Goal: Task Accomplishment & Management: Manage account settings

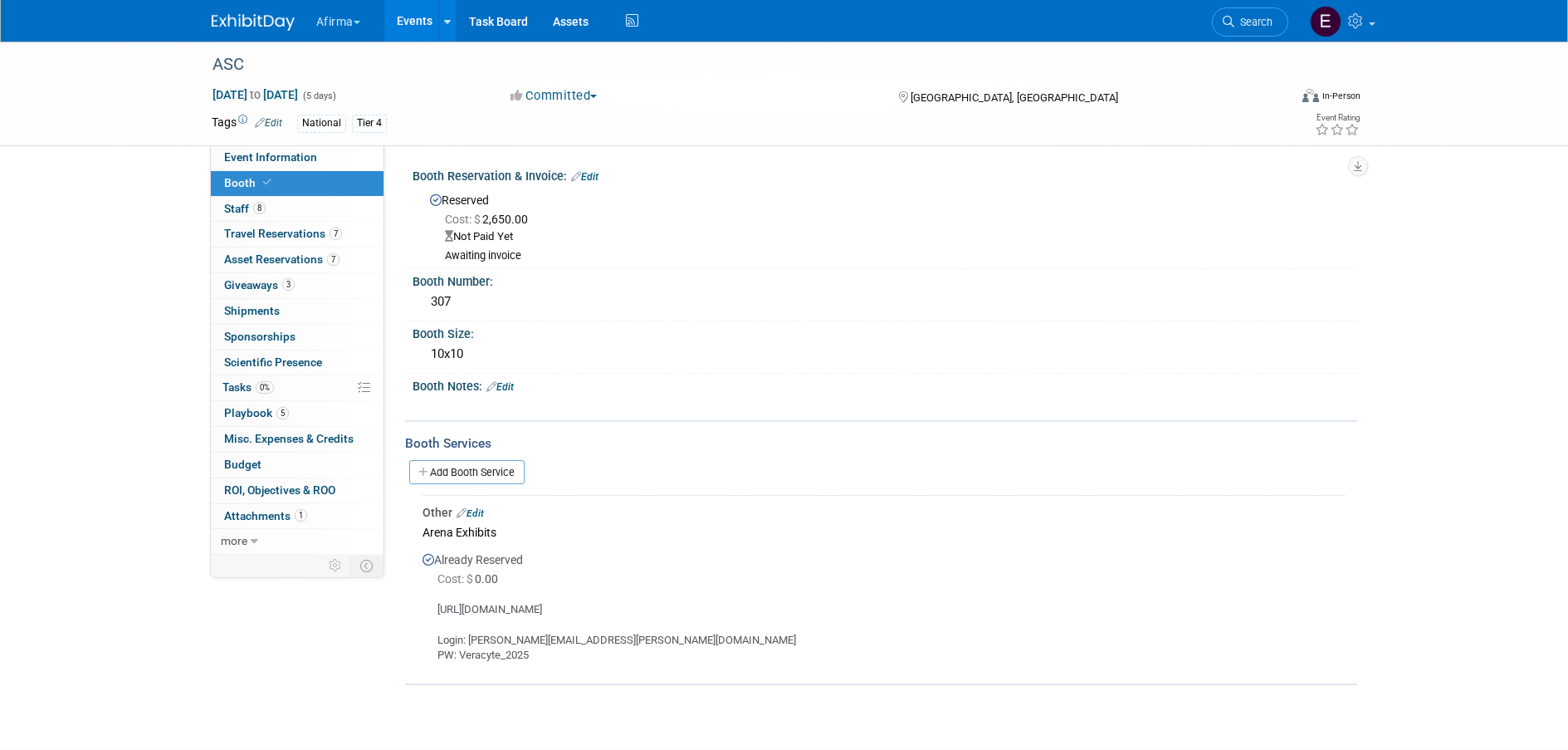
click at [430, 22] on link "Events" at bounding box center [415, 20] width 61 height 42
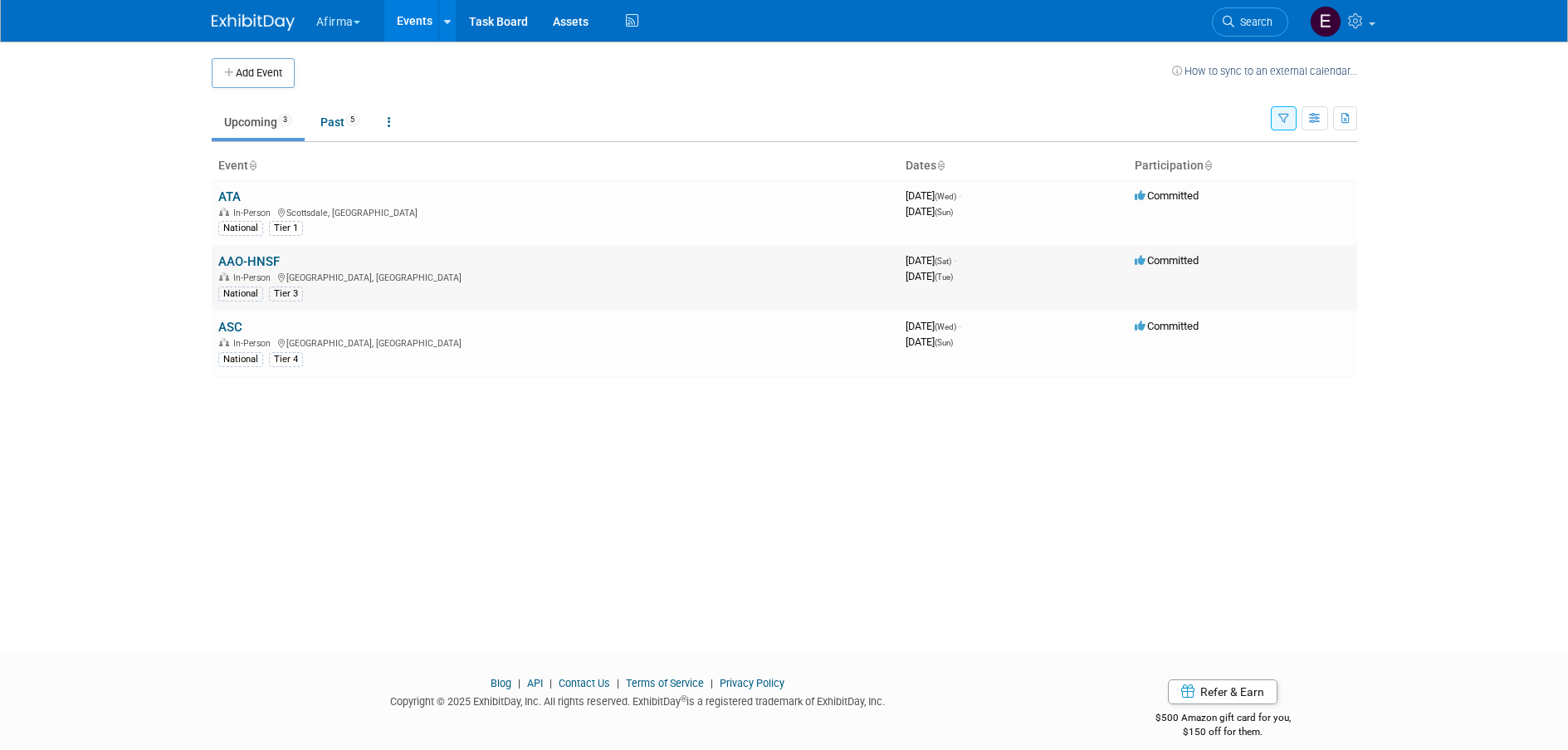
click at [255, 267] on link "AAO-HNSF" at bounding box center [249, 262] width 61 height 15
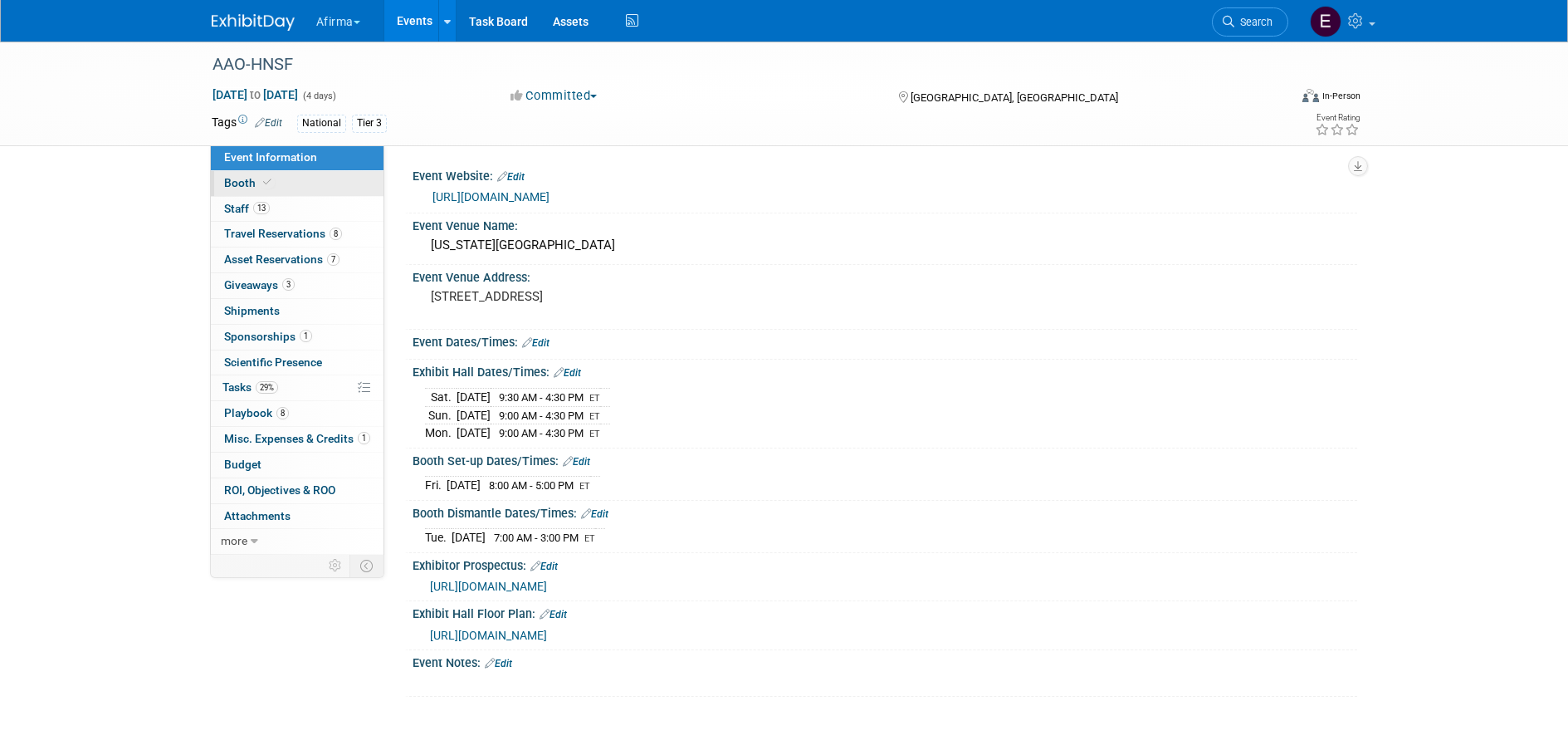
click at [267, 181] on icon at bounding box center [267, 182] width 9 height 9
click at [274, 181] on link "Booth" at bounding box center [297, 183] width 172 height 25
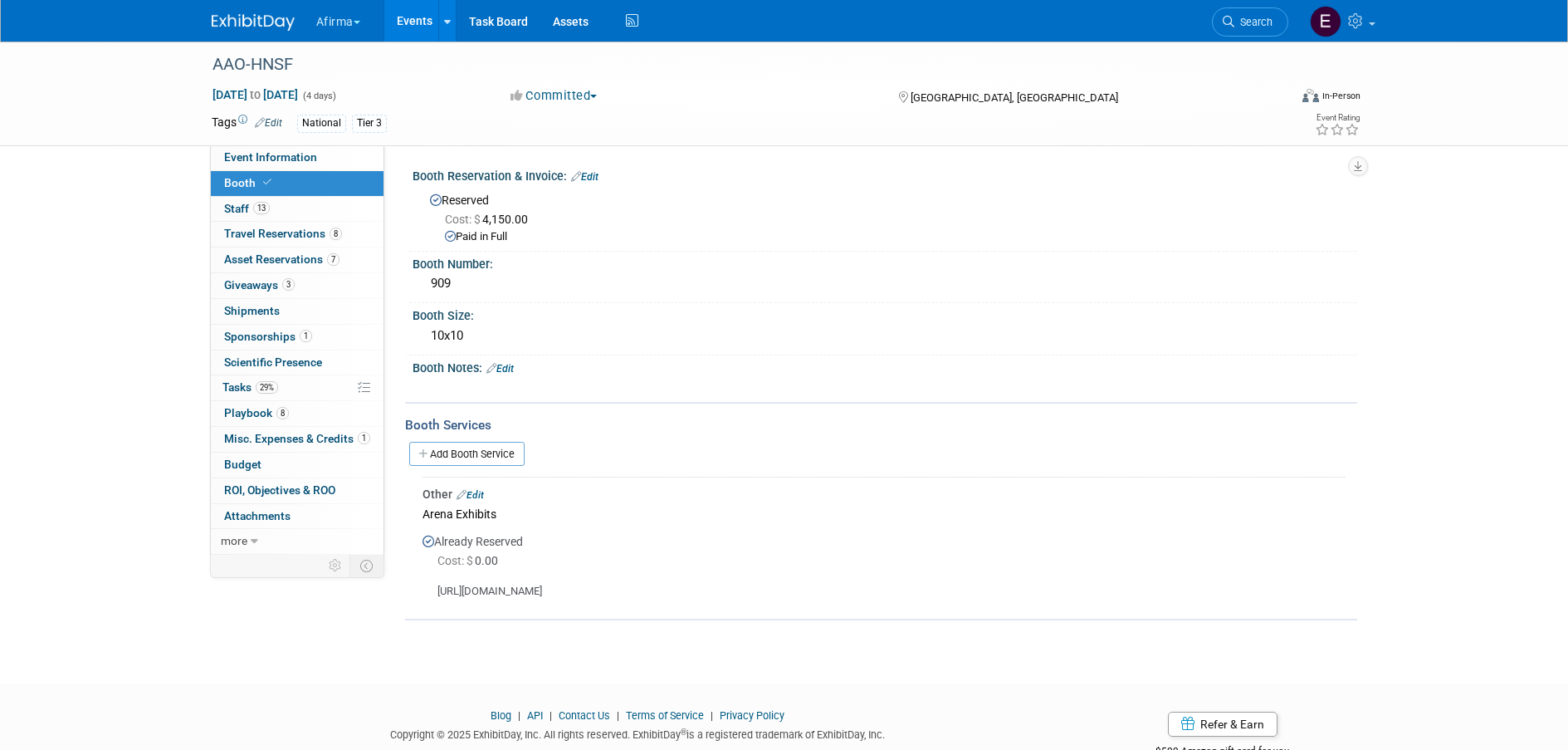
click at [477, 491] on link "Edit" at bounding box center [470, 495] width 27 height 12
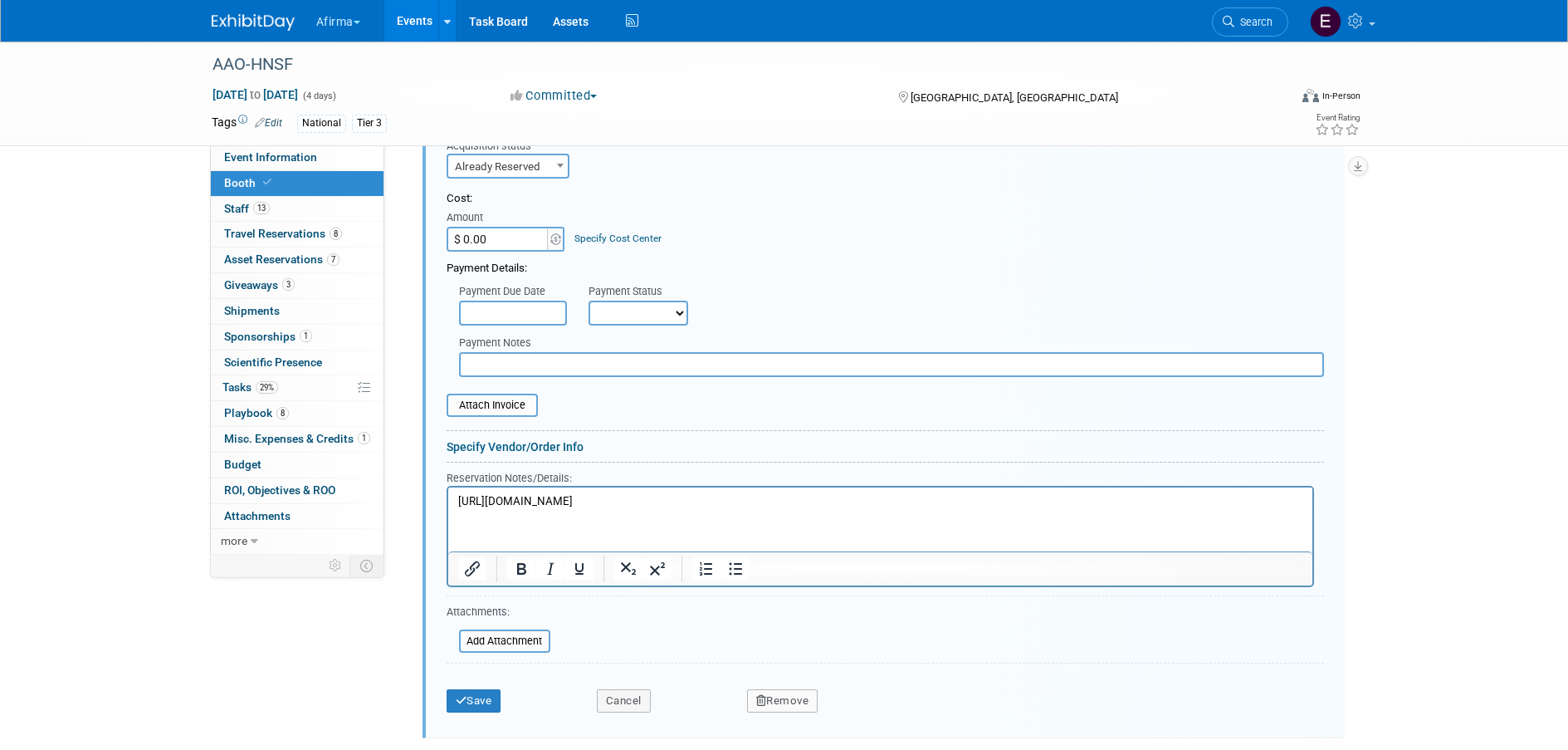
scroll to position [454, 0]
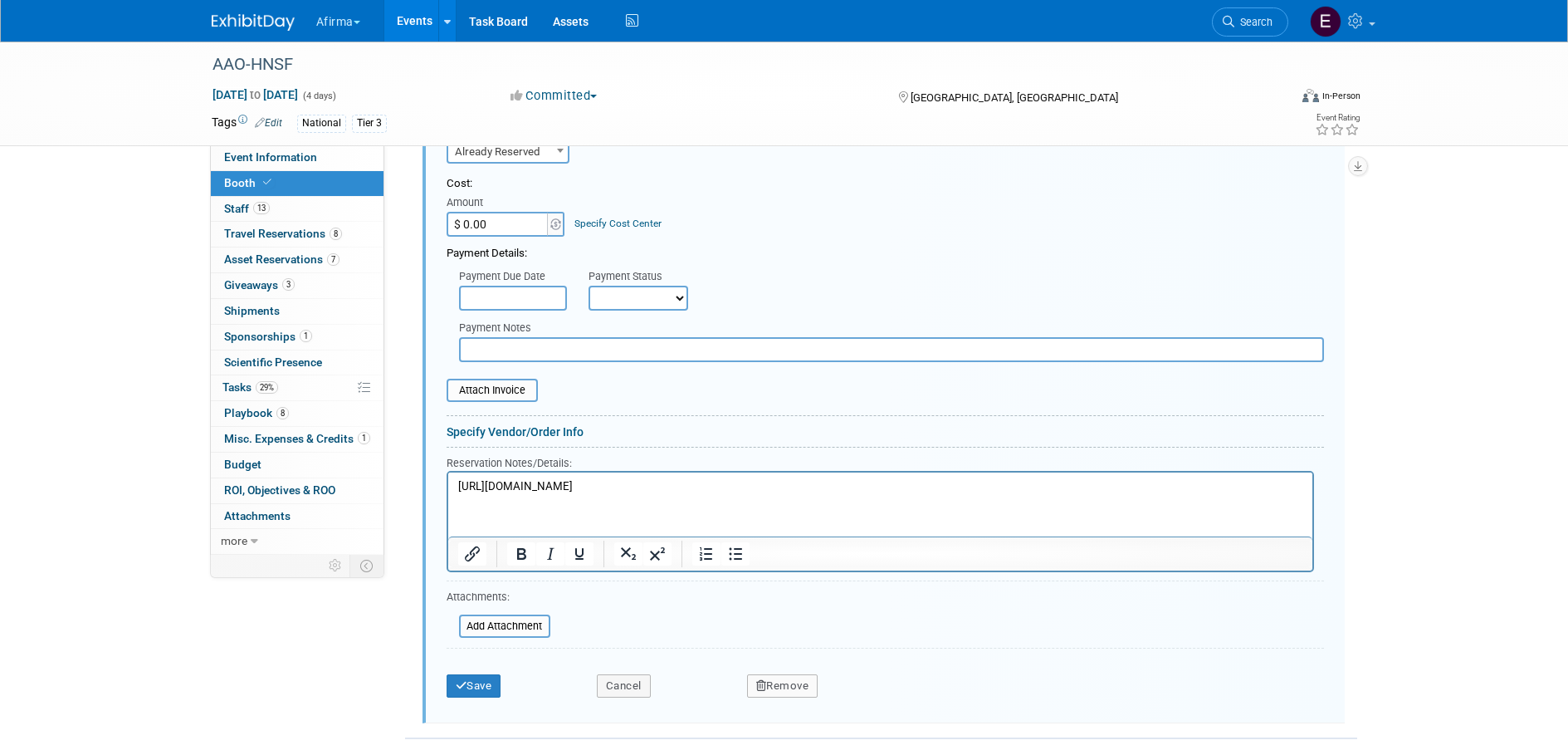
click at [702, 486] on p "https://sc.theexpogroup.com/aao25otoexpo/" at bounding box center [880, 485] width 845 height 15
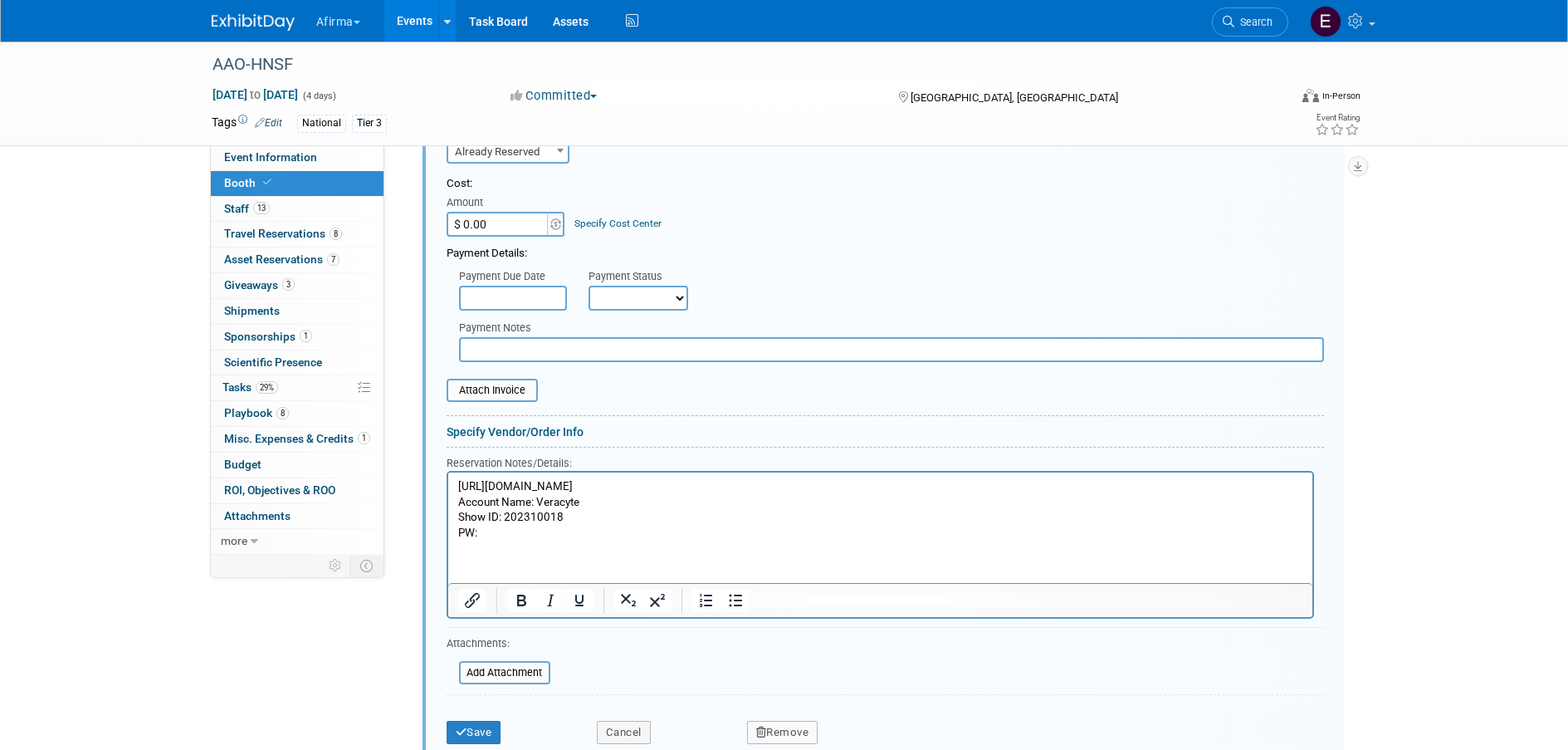
click at [528, 530] on p "PW:" at bounding box center [880, 532] width 845 height 15
click at [485, 729] on button "Save" at bounding box center [474, 732] width 55 height 23
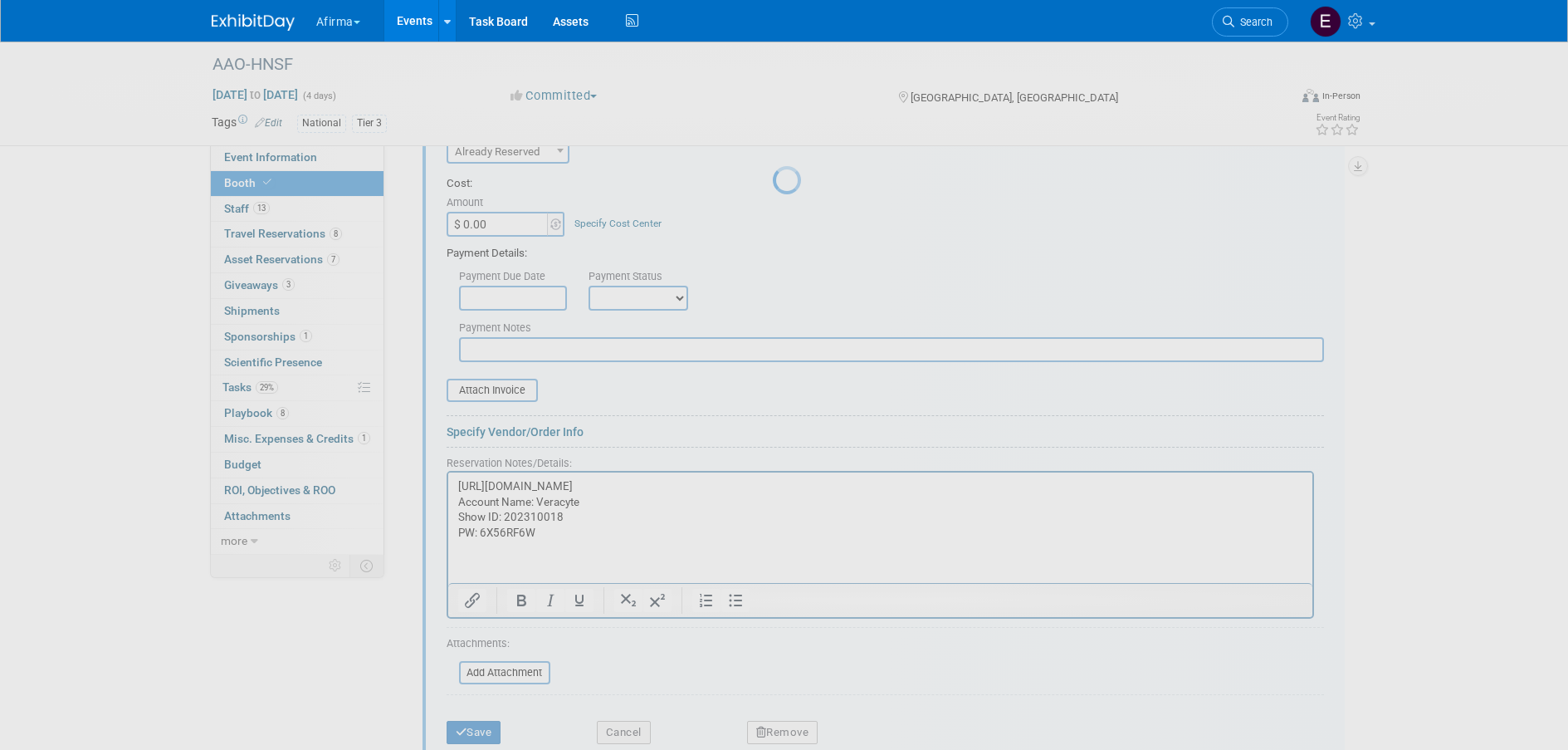
scroll to position [96, 0]
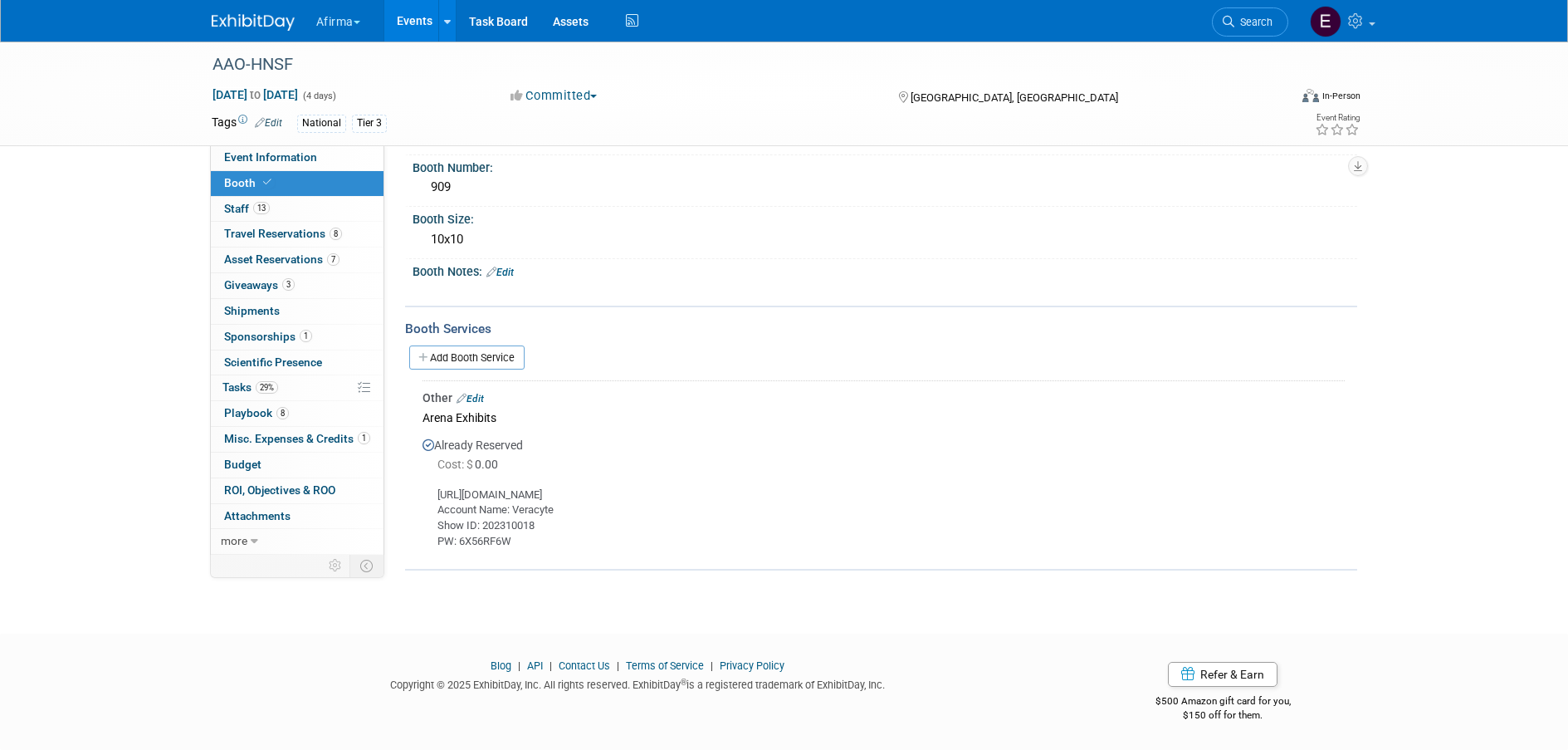
click at [412, 25] on link "Events" at bounding box center [415, 20] width 61 height 42
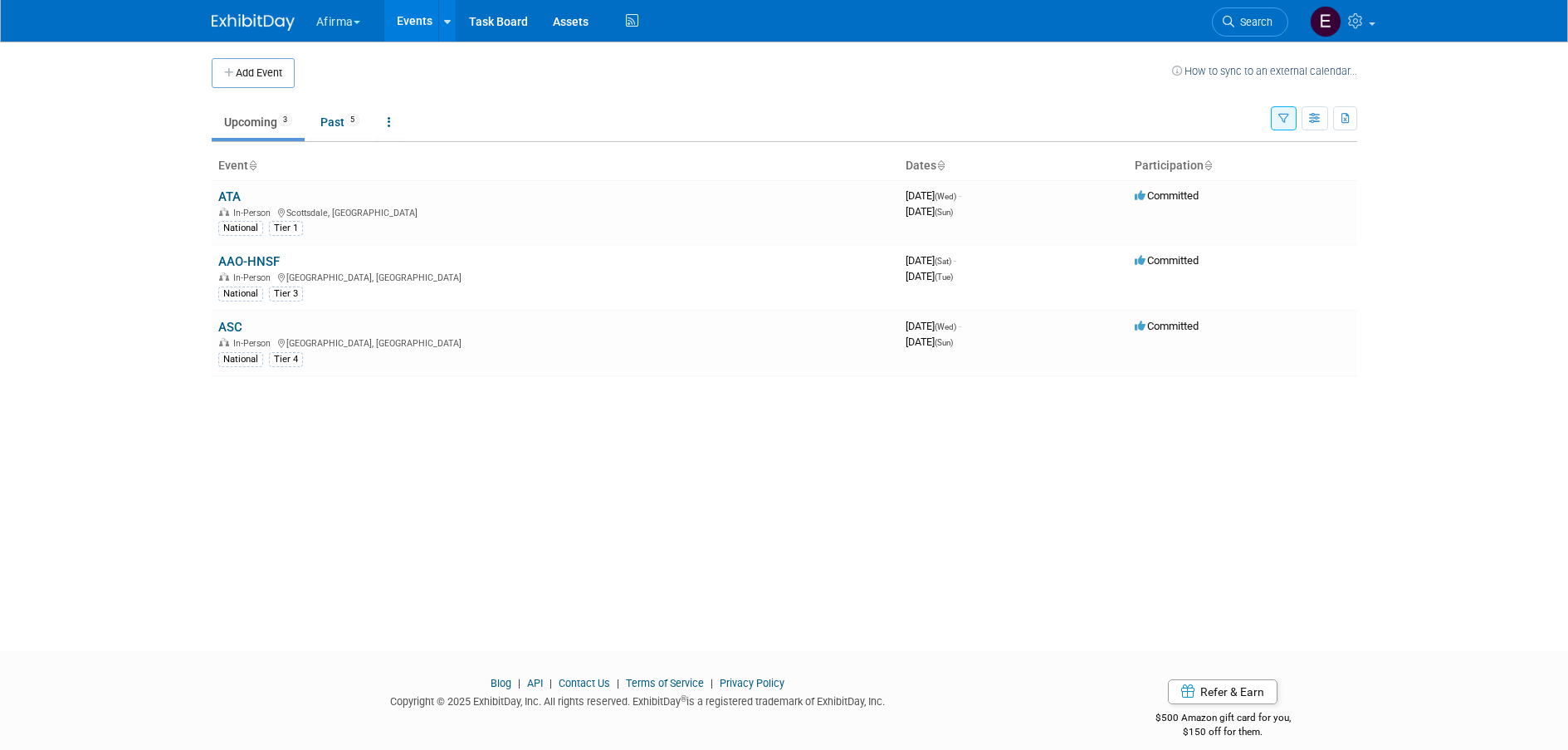
click at [238, 326] on link "ASC" at bounding box center [230, 328] width 24 height 15
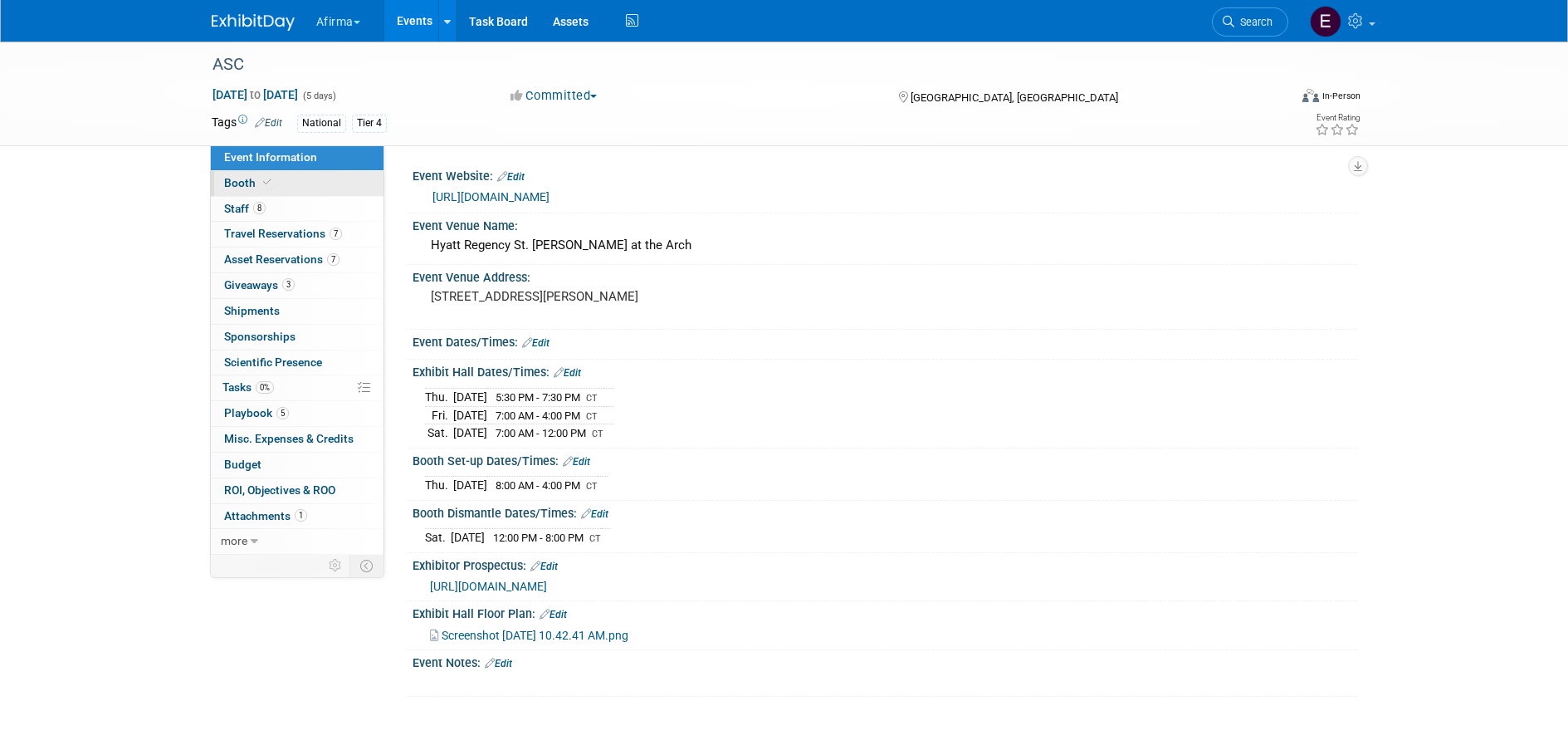
click at [265, 173] on link "Booth" at bounding box center [297, 183] width 172 height 25
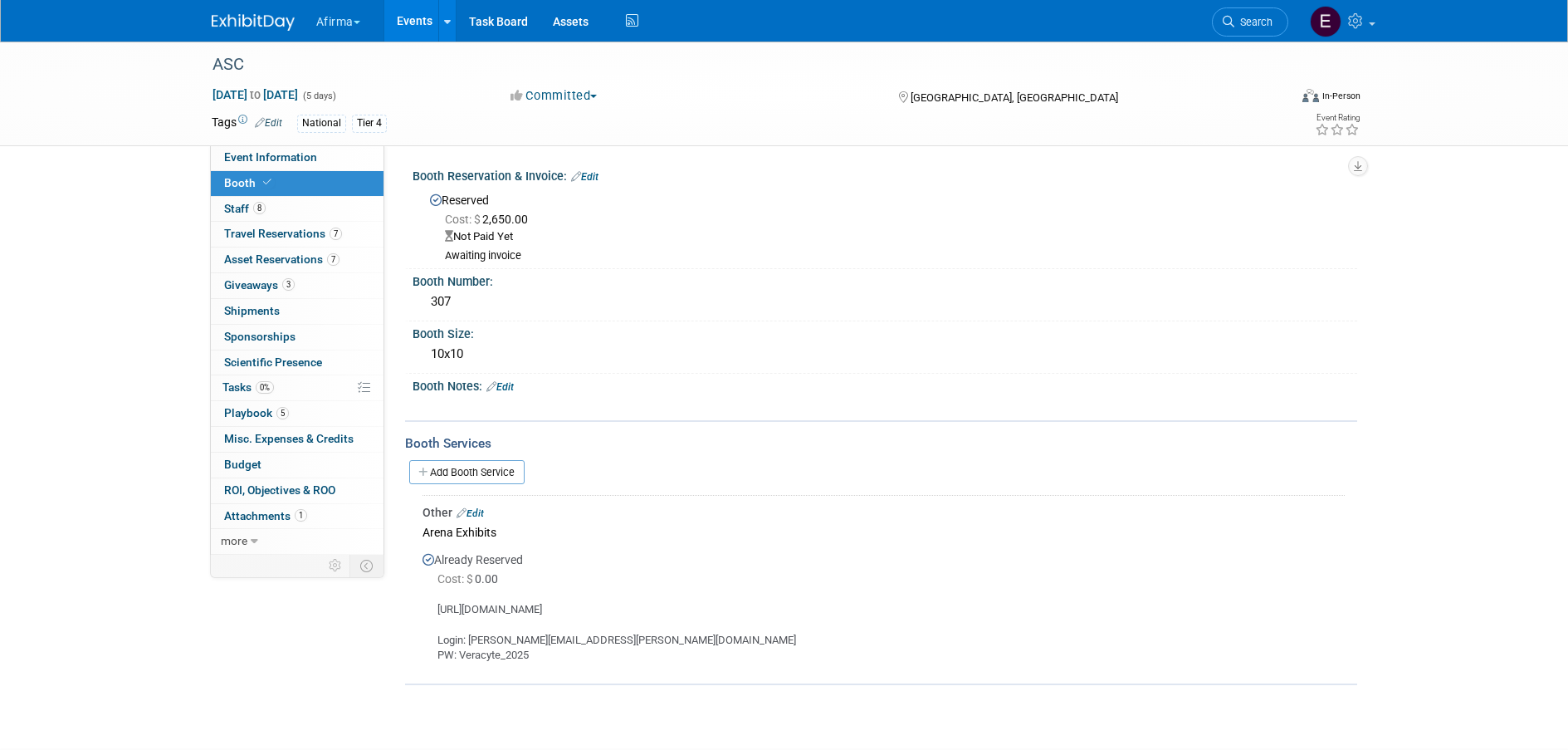
click at [416, 22] on link "Events" at bounding box center [415, 20] width 61 height 42
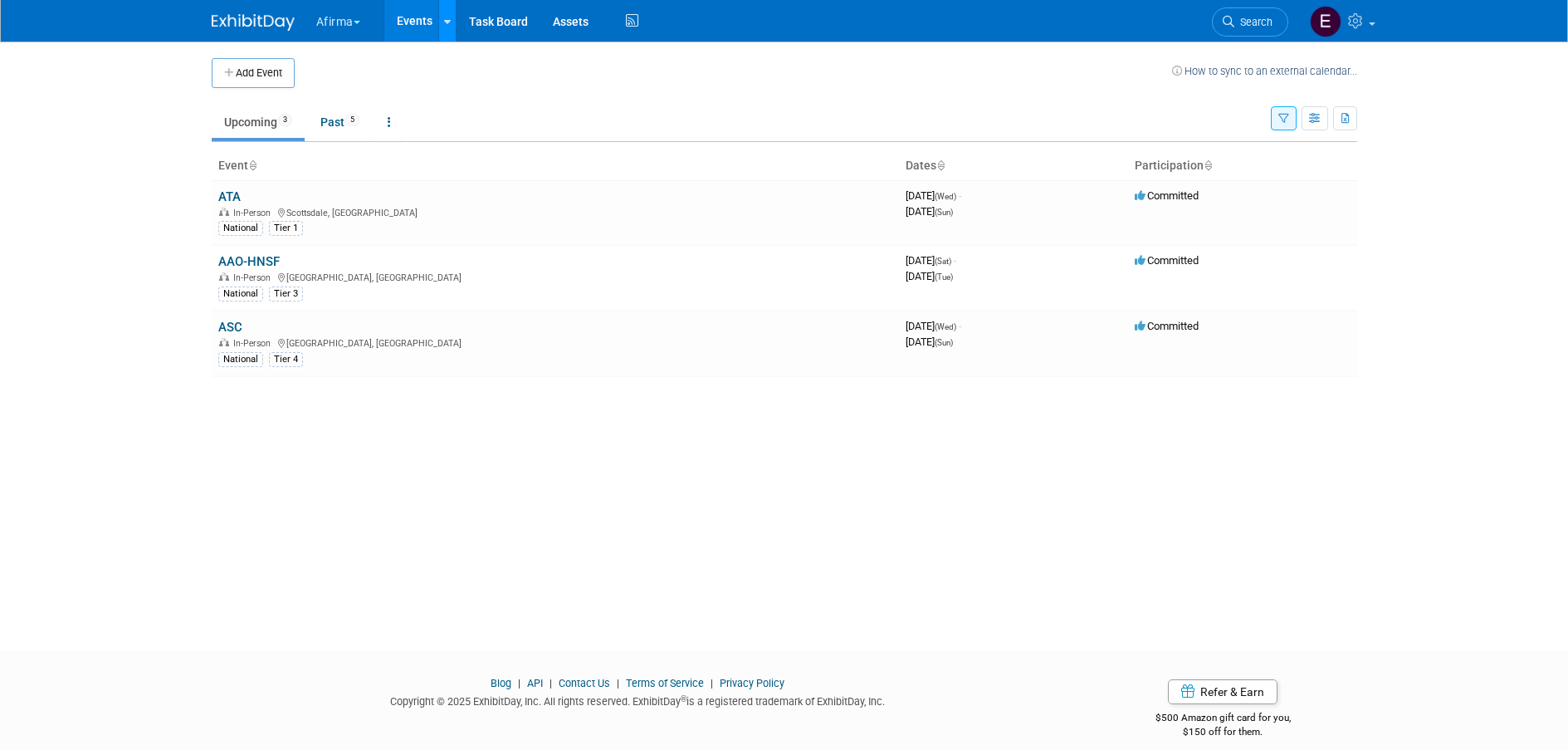
click at [447, 26] on div at bounding box center [448, 20] width 7 height 16
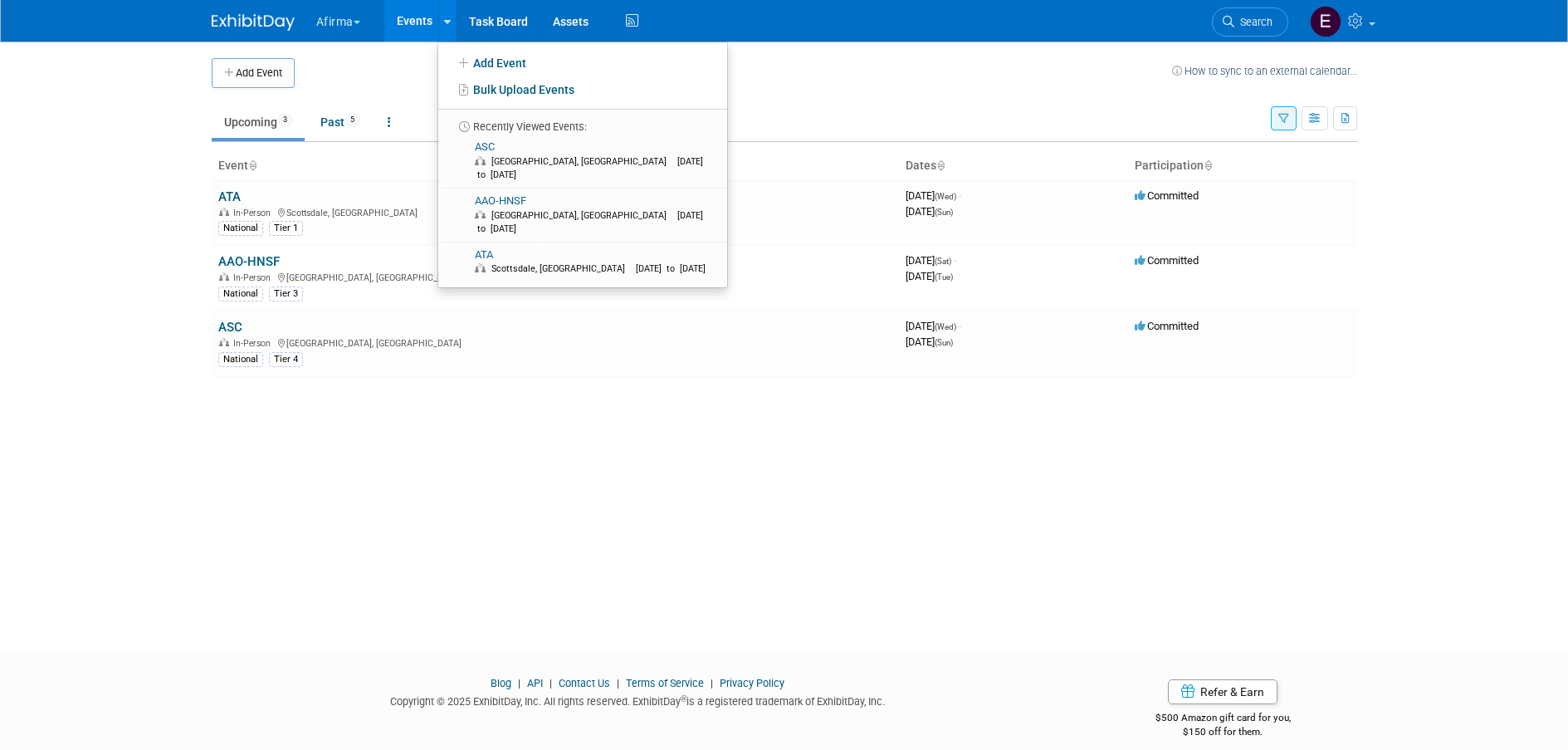
click at [336, 17] on button "Afirma" at bounding box center [348, 18] width 67 height 37
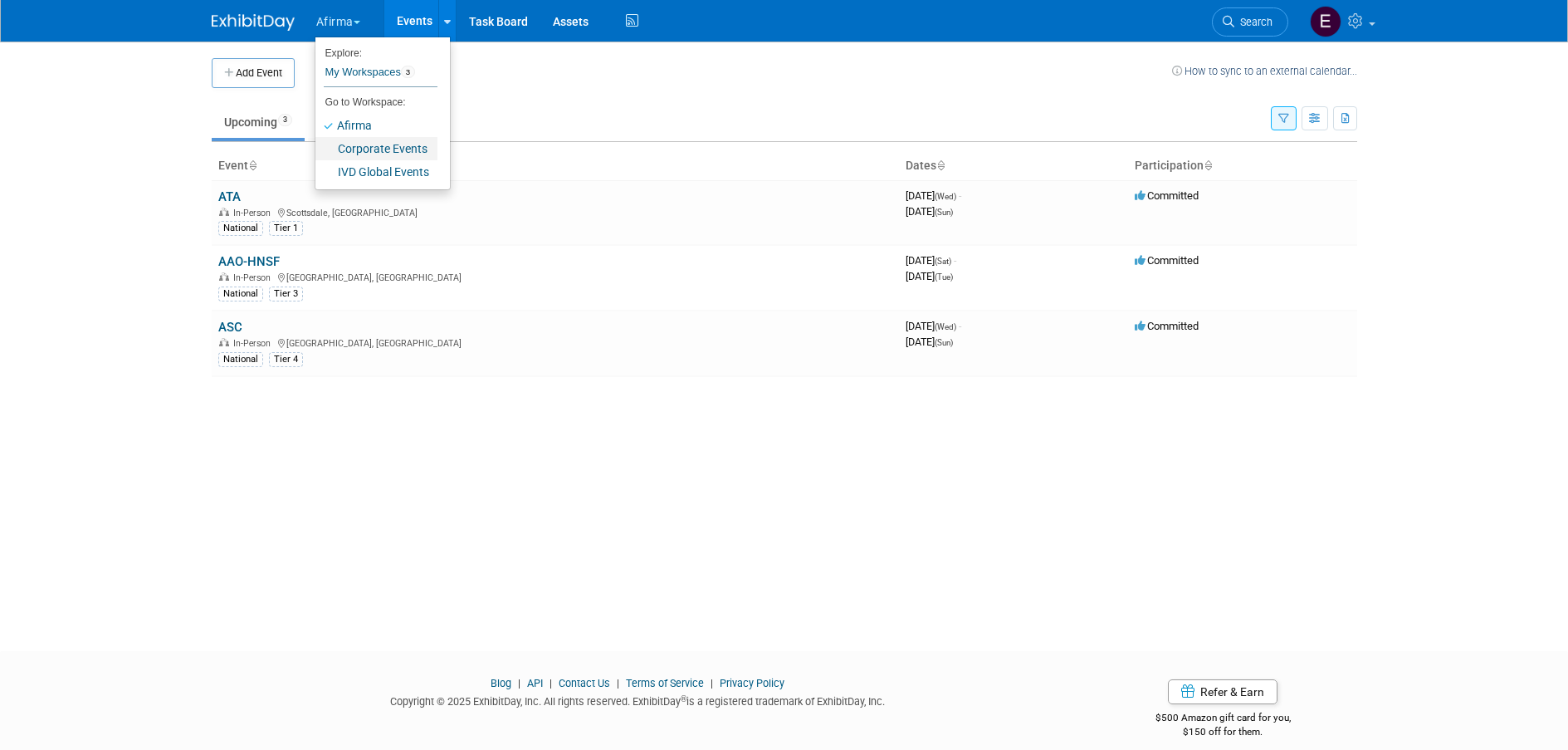
click at [372, 146] on link "Corporate Events" at bounding box center [376, 148] width 122 height 23
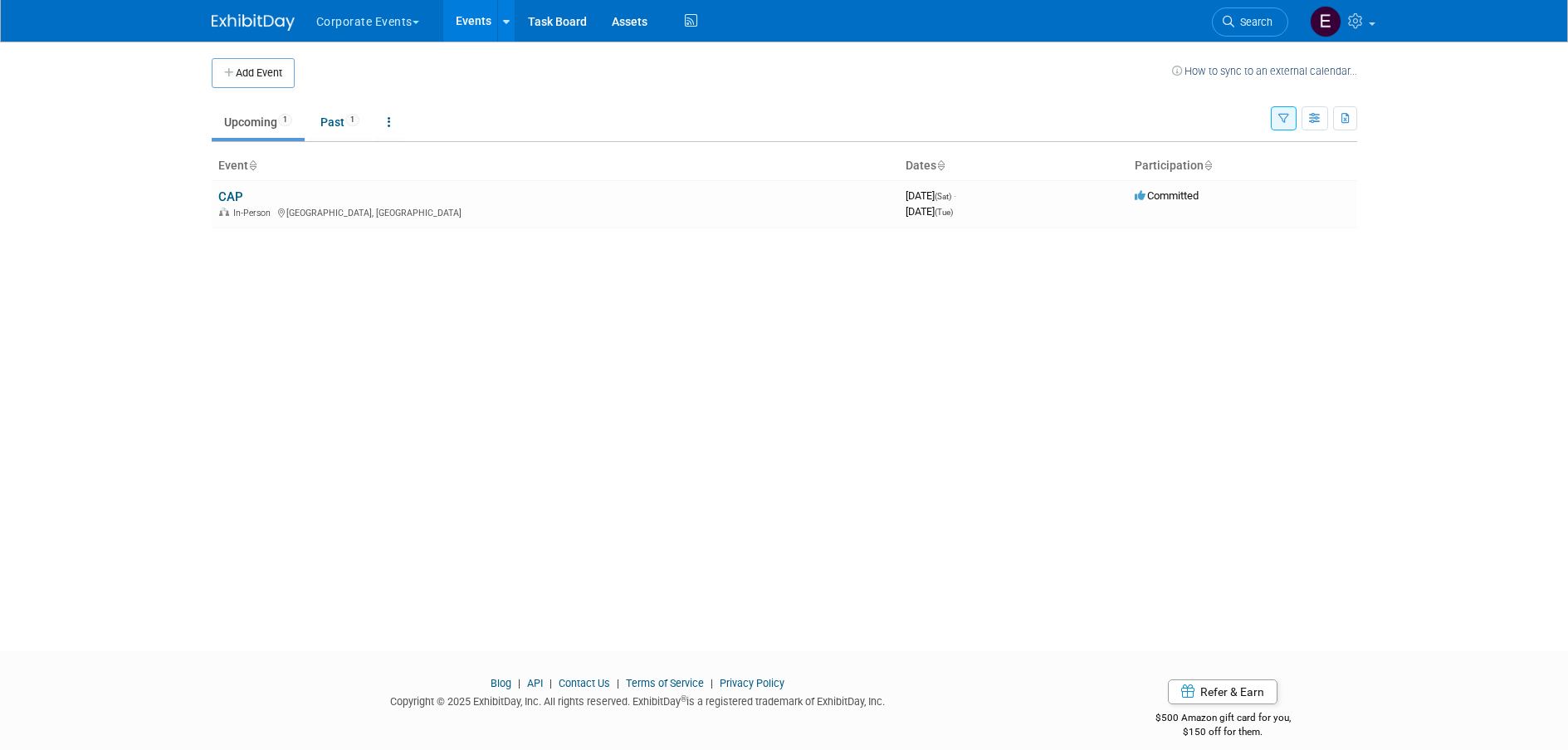
click at [389, 26] on button "Corporate Events" at bounding box center [377, 18] width 125 height 37
click at [503, 75] on td at bounding box center [733, 73] width 878 height 30
